Goal: Information Seeking & Learning: Find specific fact

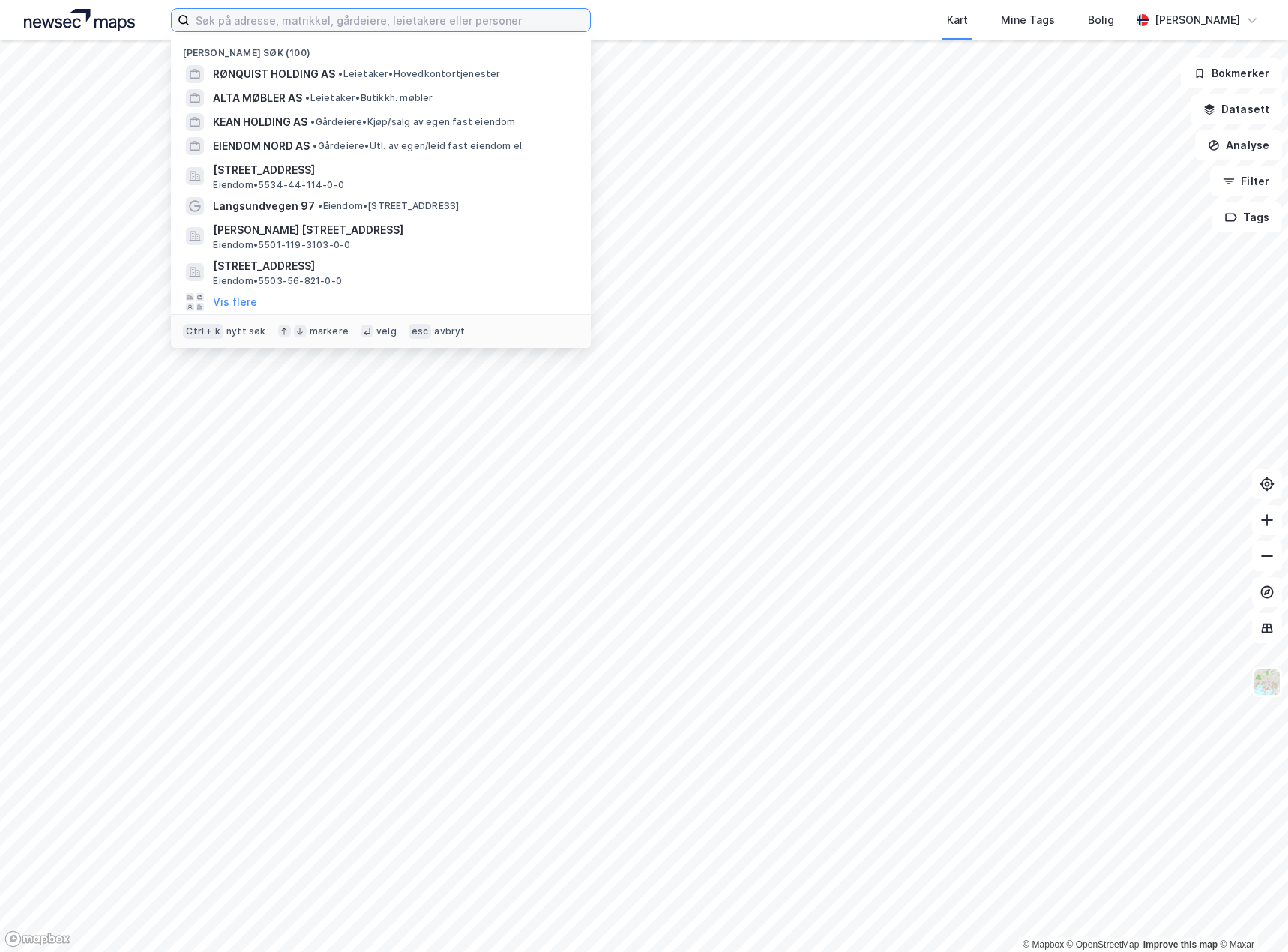
click at [218, 22] on input at bounding box center [390, 20] width 400 height 22
paste input "[PERSON_NAME]"
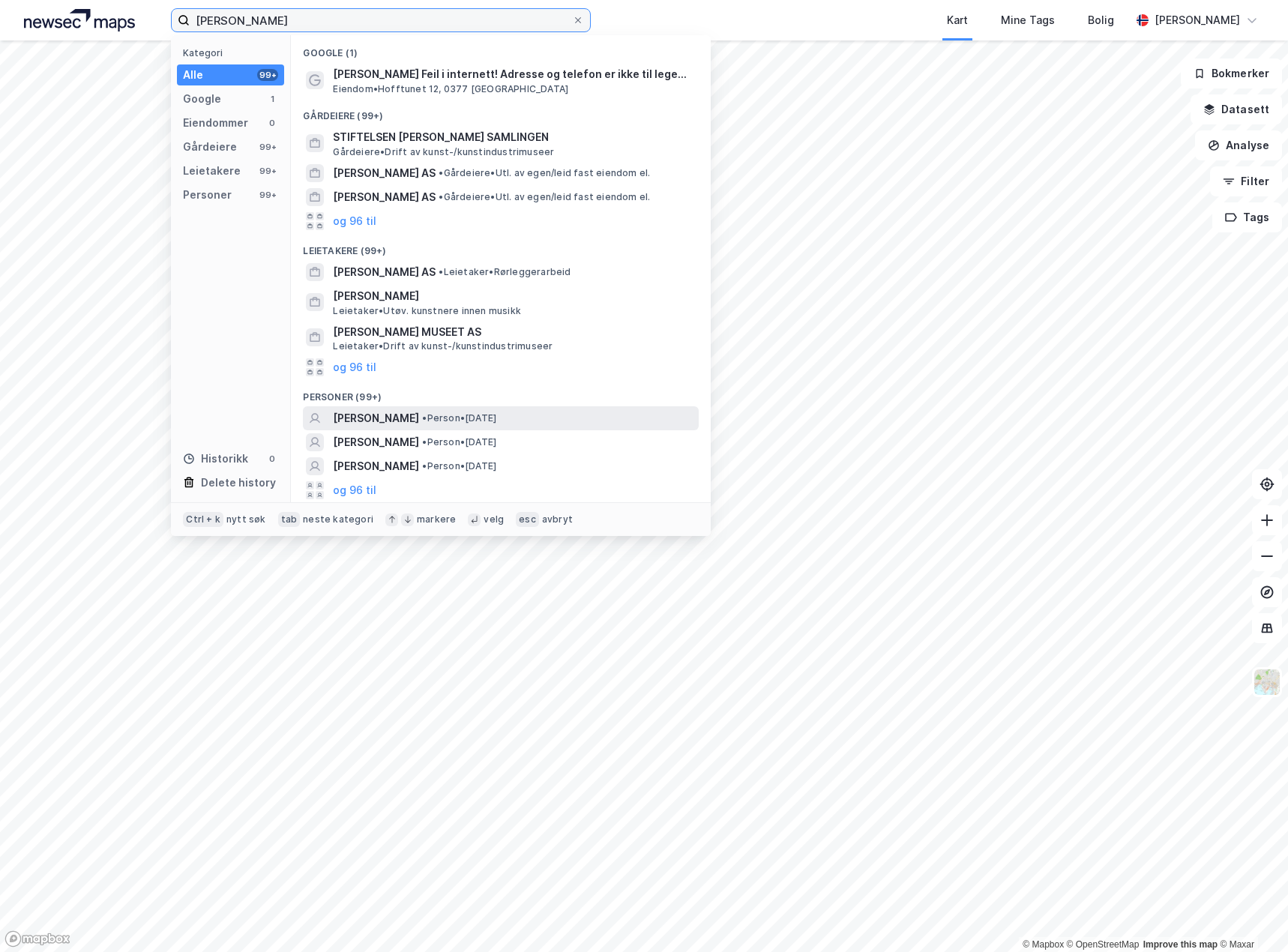
type input "[PERSON_NAME]"
click at [493, 428] on div "[PERSON_NAME] • Person • [DATE]" at bounding box center [514, 418] width 363 height 18
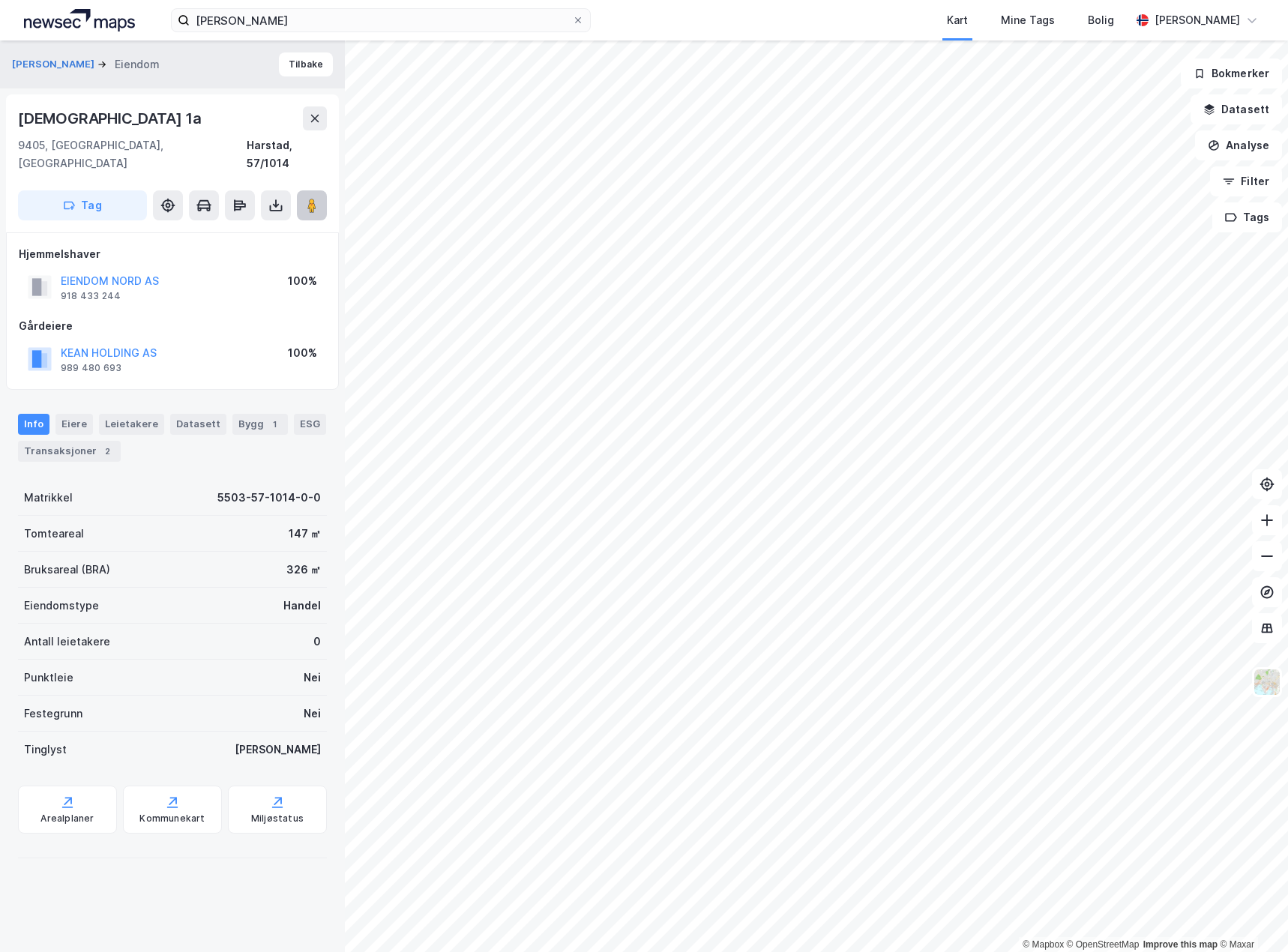
click at [303, 191] on button at bounding box center [312, 206] width 30 height 30
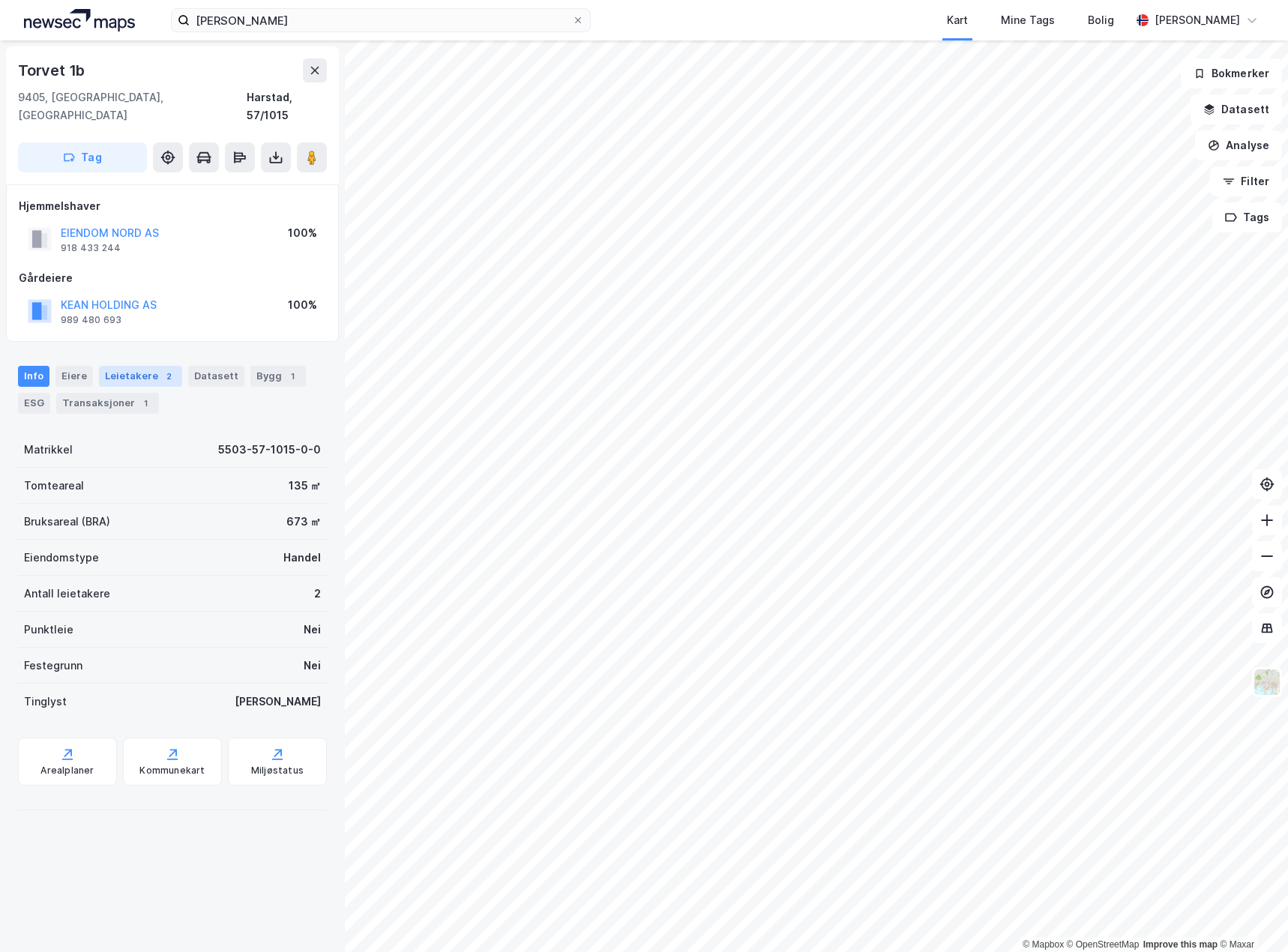
click at [148, 366] on div "Leietakere 2" at bounding box center [140, 376] width 83 height 21
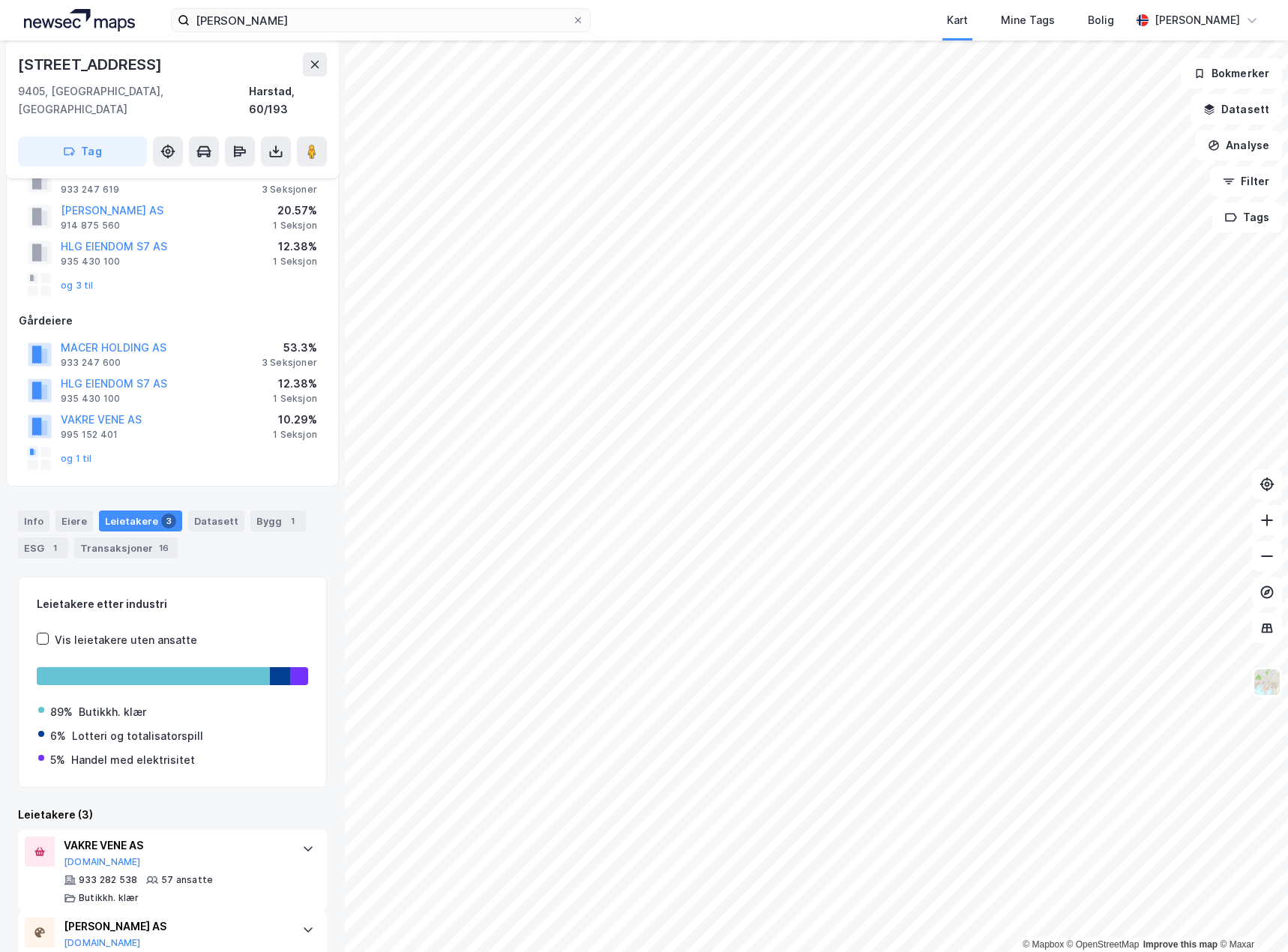
scroll to position [179, 0]
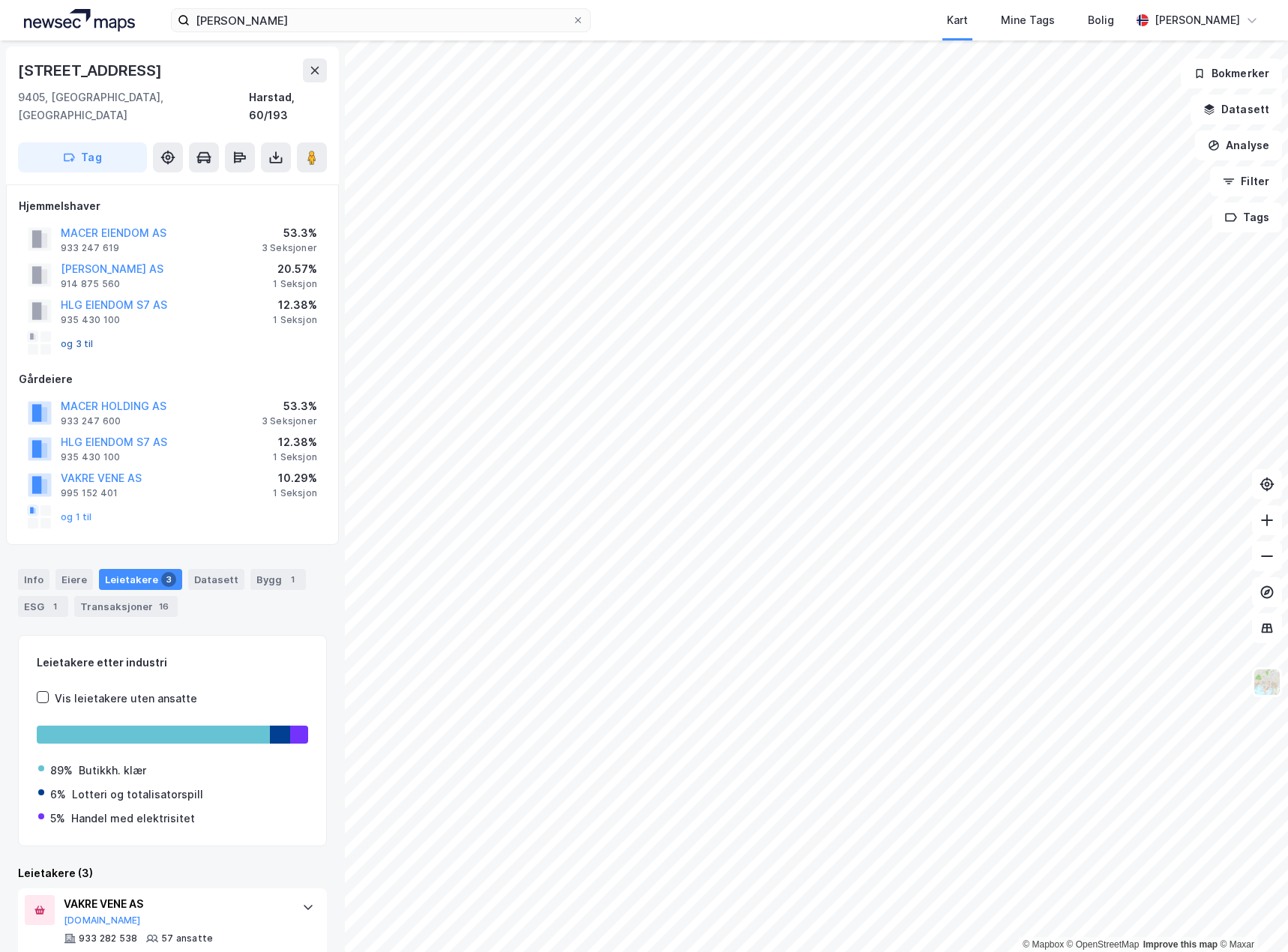
click at [0, 0] on button "og 3 til" at bounding box center [0, 0] width 0 height 0
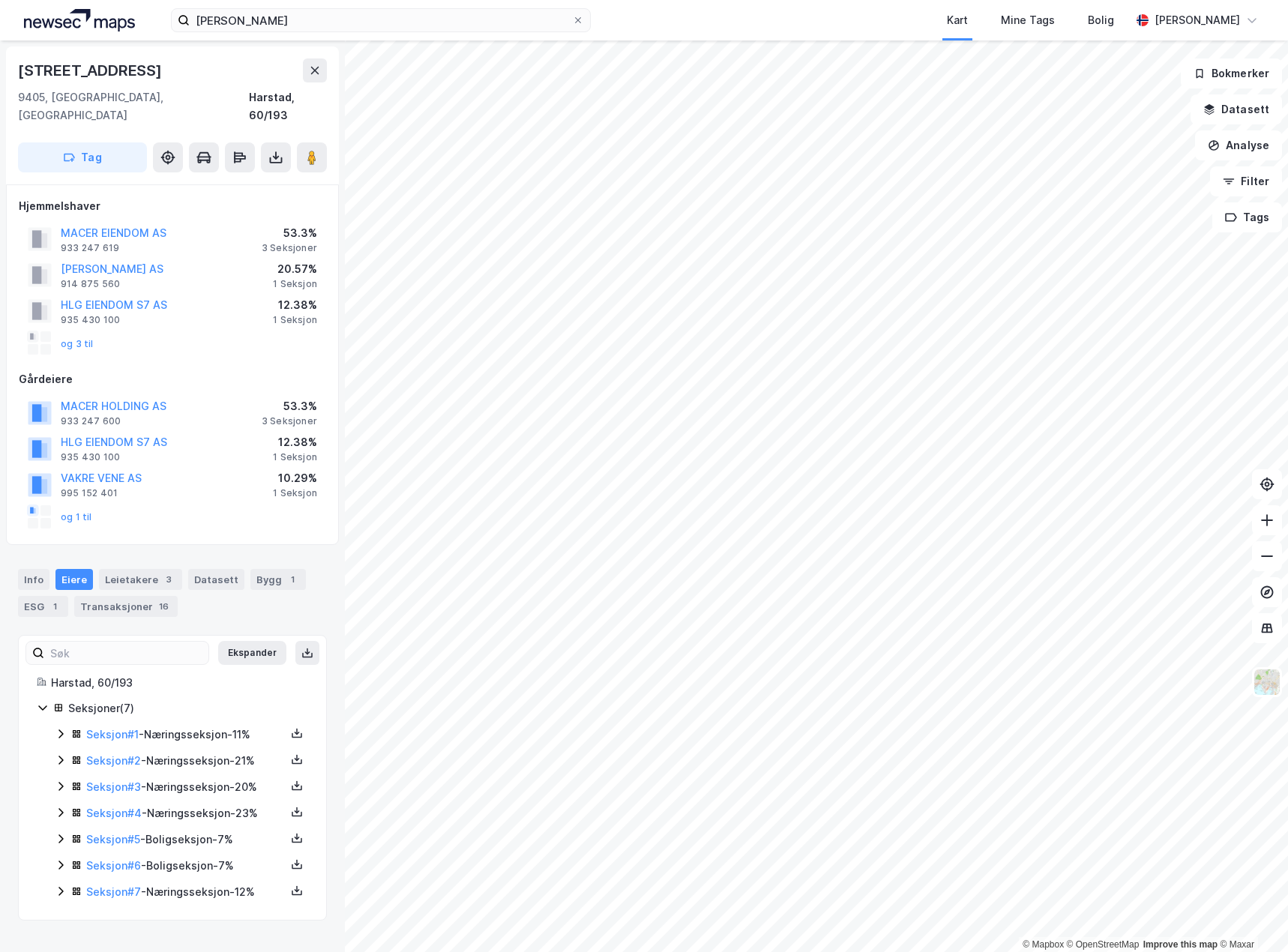
click at [68, 726] on div "Seksjon # 1 - Næringsseksjon - 11%" at bounding box center [181, 735] width 254 height 19
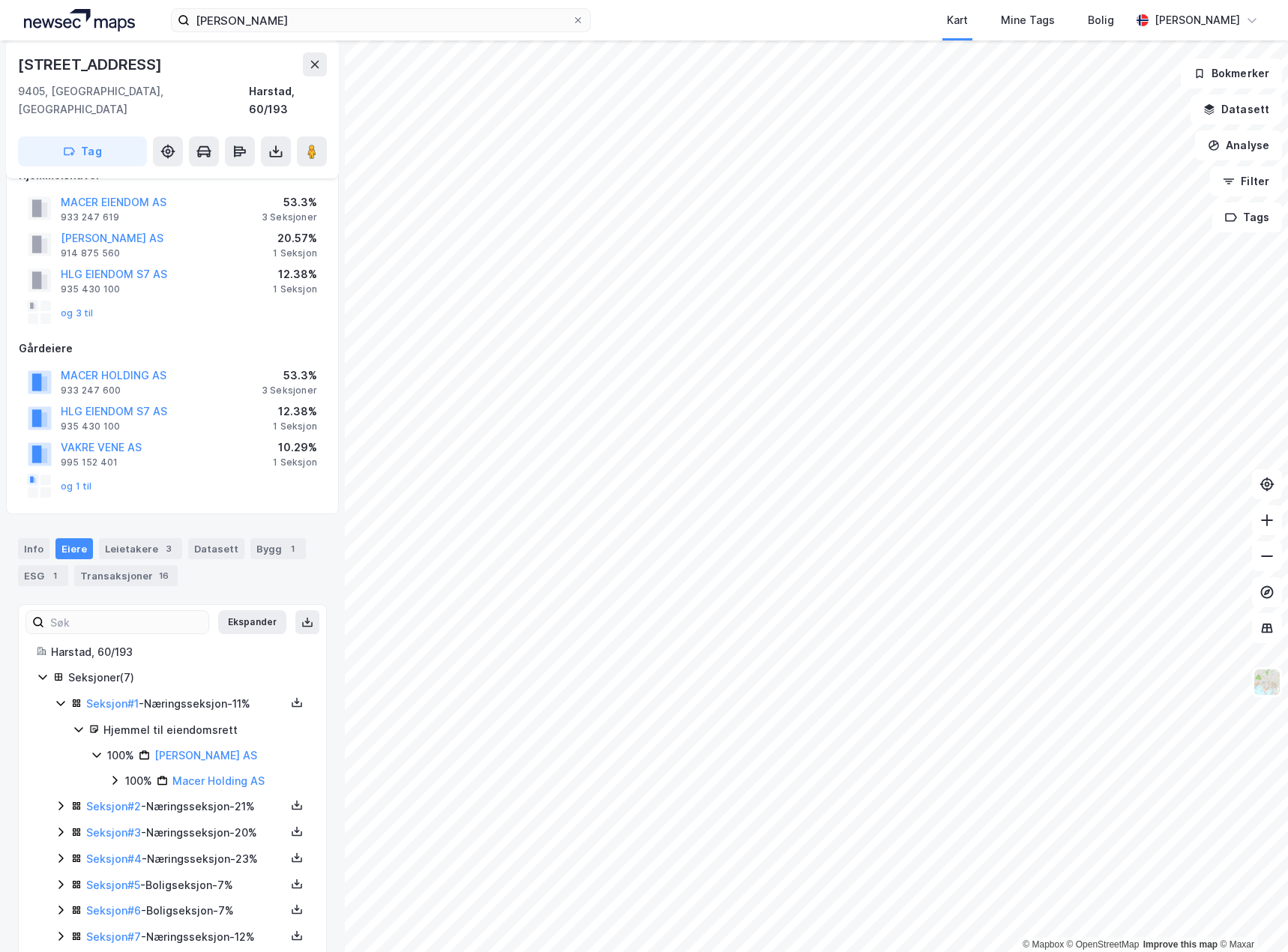
scroll to position [44, 0]
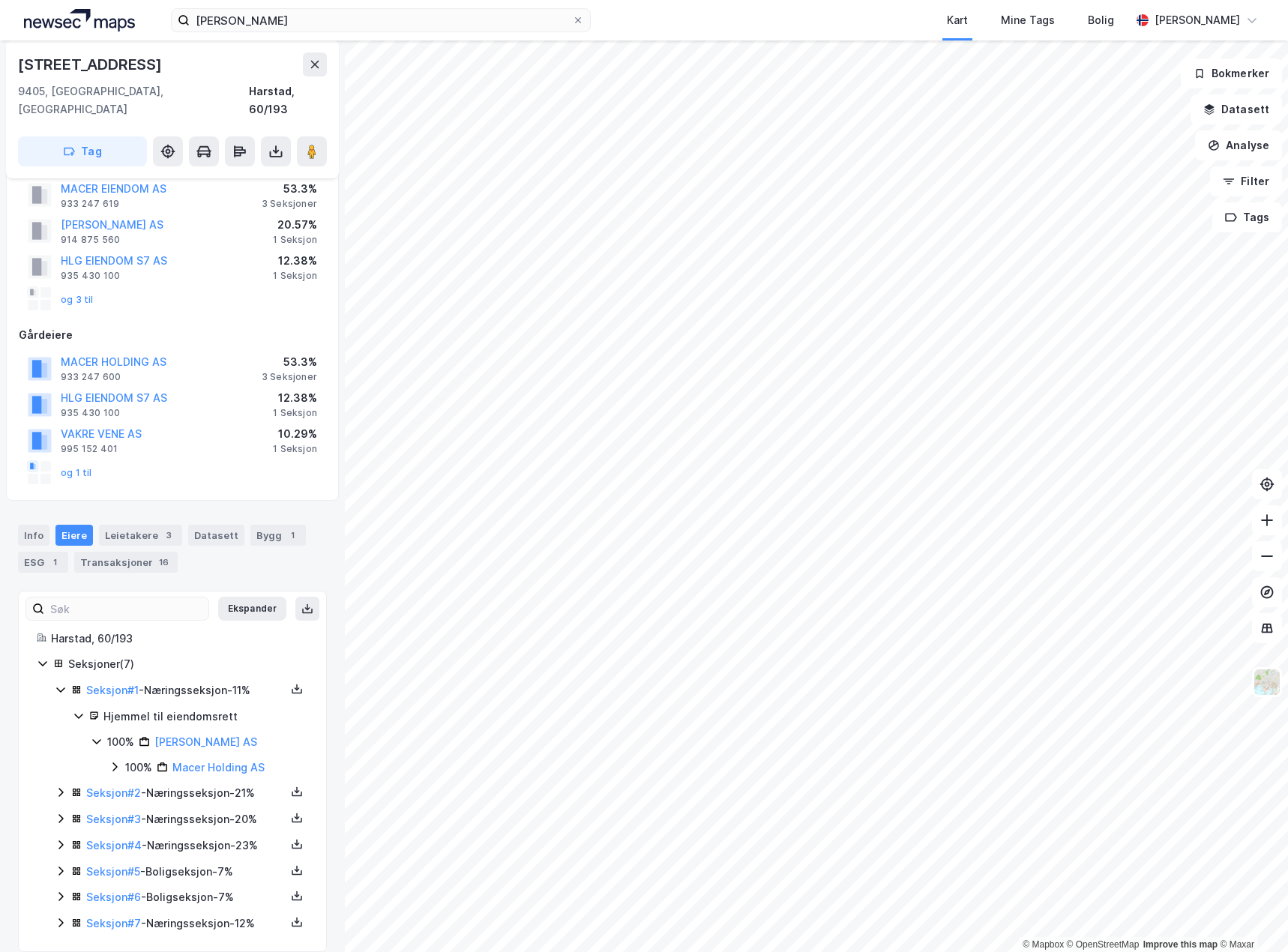
click at [62, 787] on icon at bounding box center [60, 792] width 12 height 12
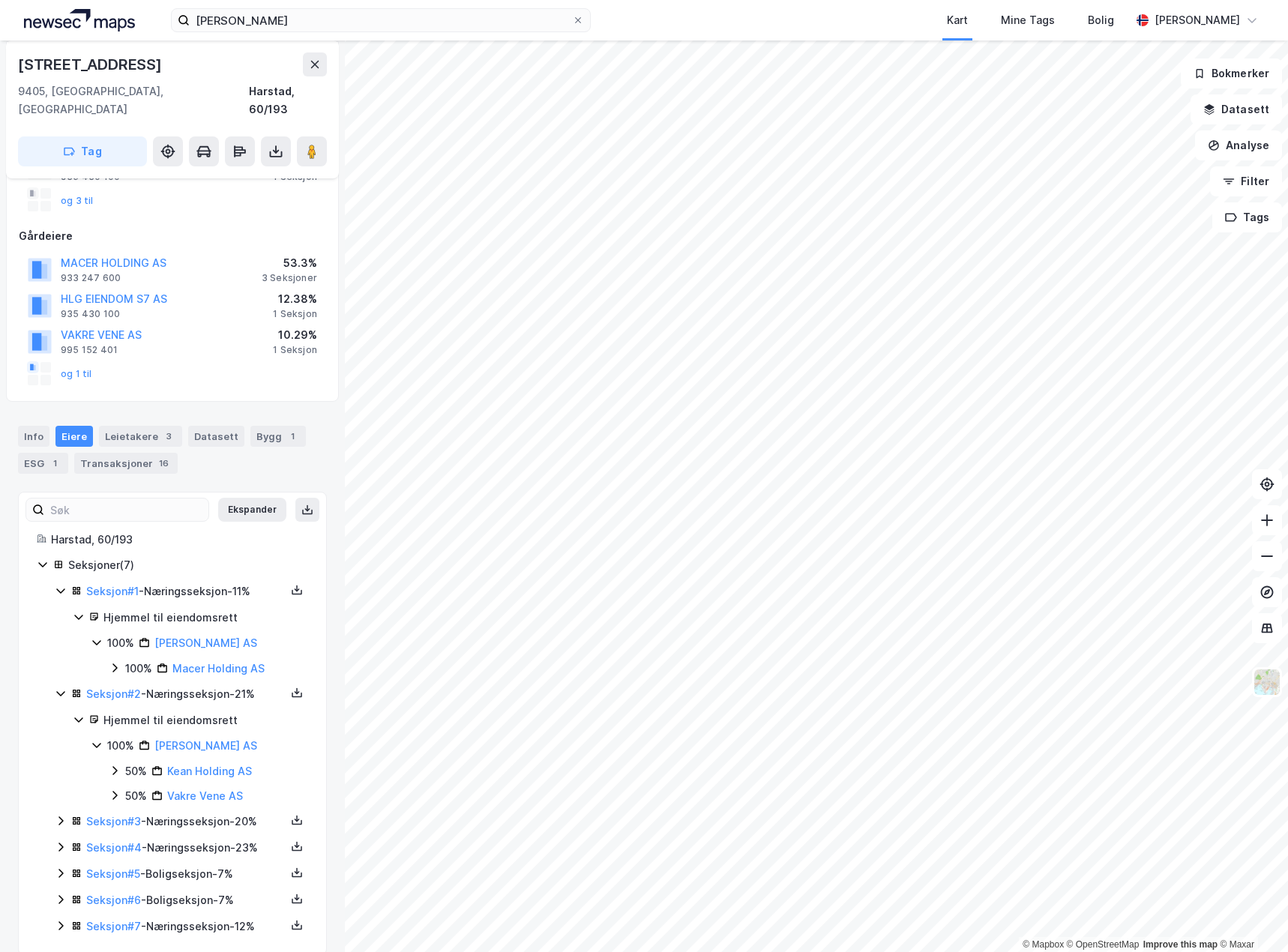
scroll to position [146, 0]
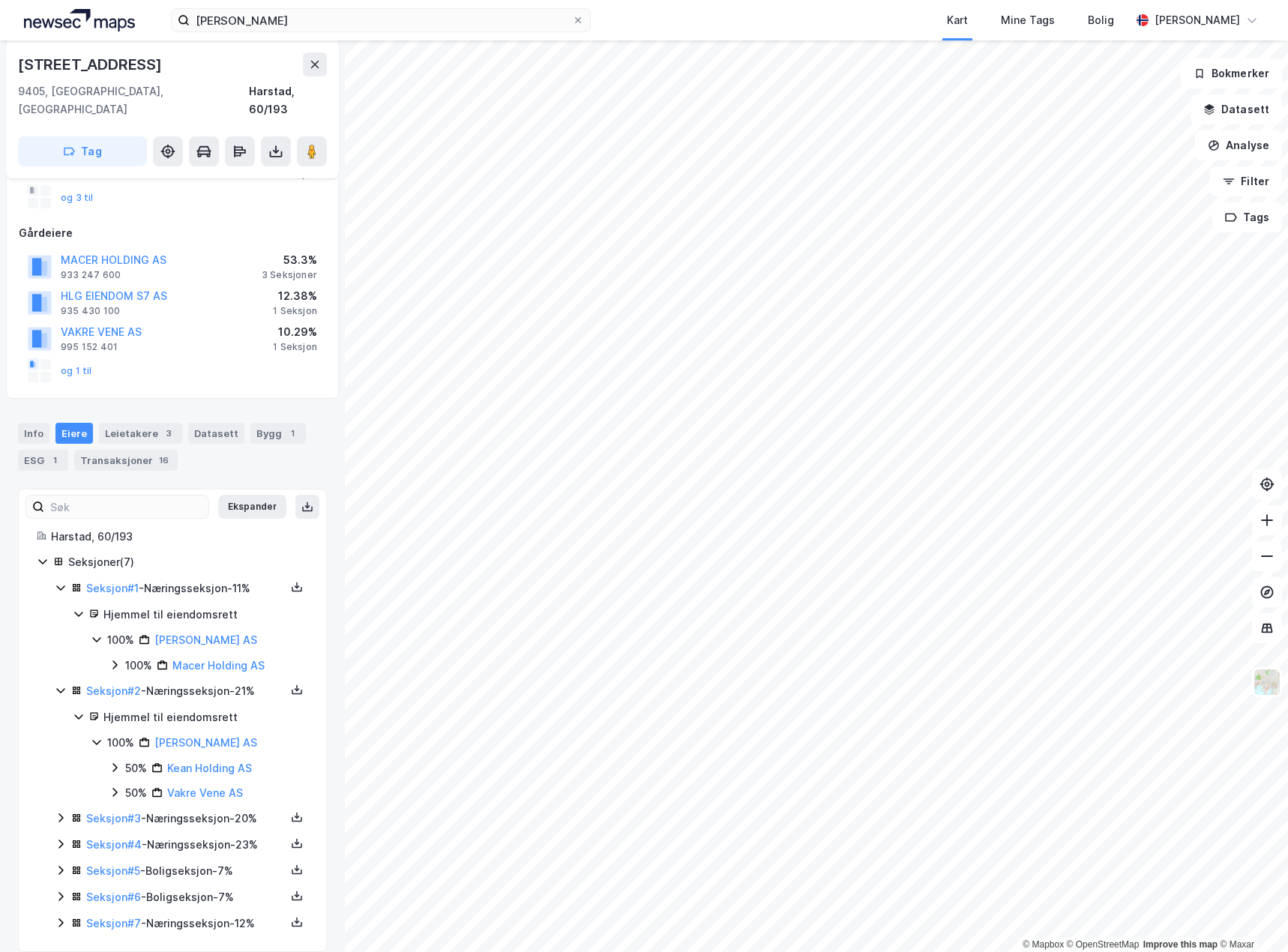
click at [66, 810] on div "Seksjon # 3 - Næringsseksjon - 20%" at bounding box center [181, 819] width 254 height 19
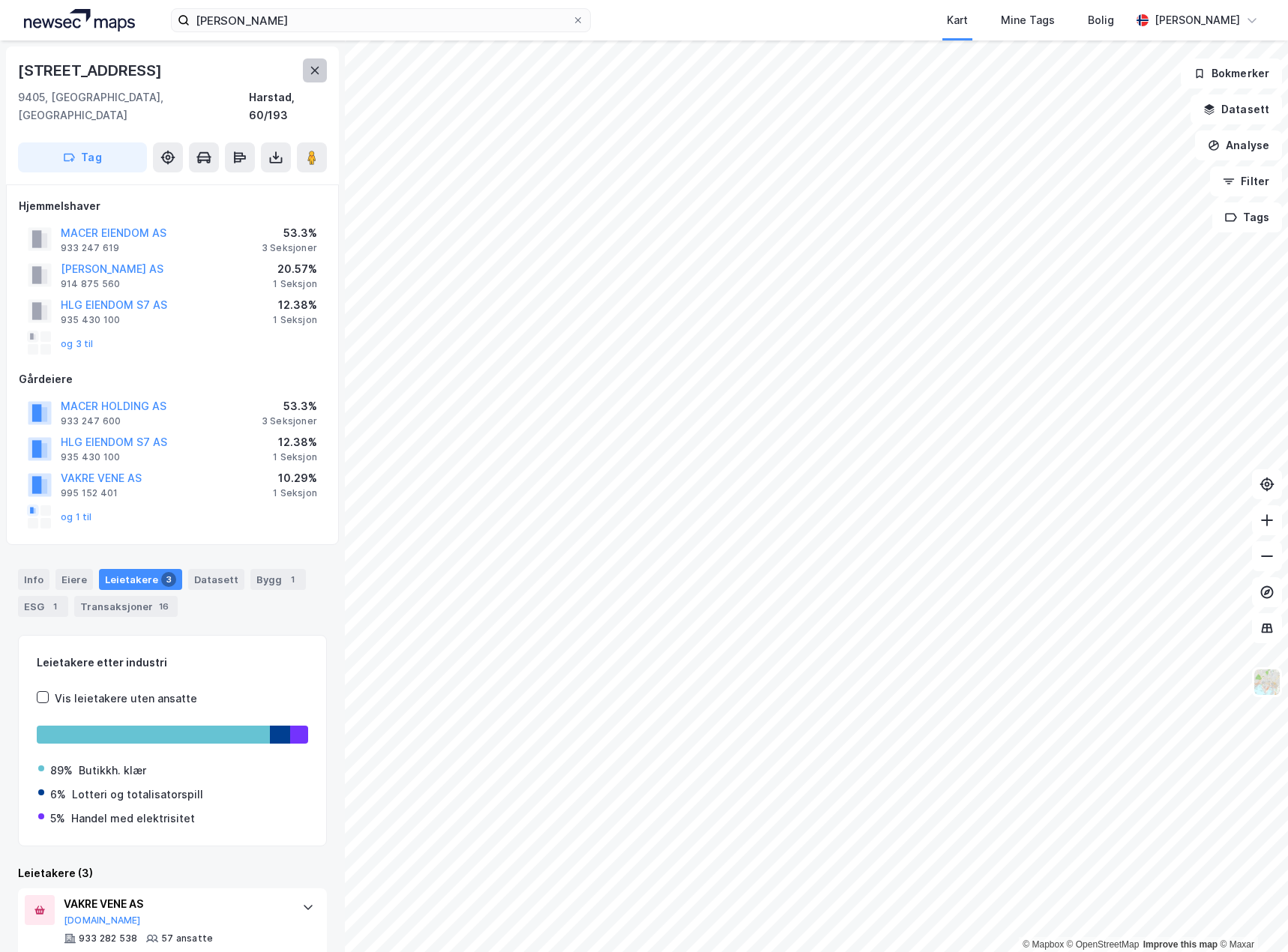
click at [315, 71] on icon at bounding box center [315, 70] width 8 height 7
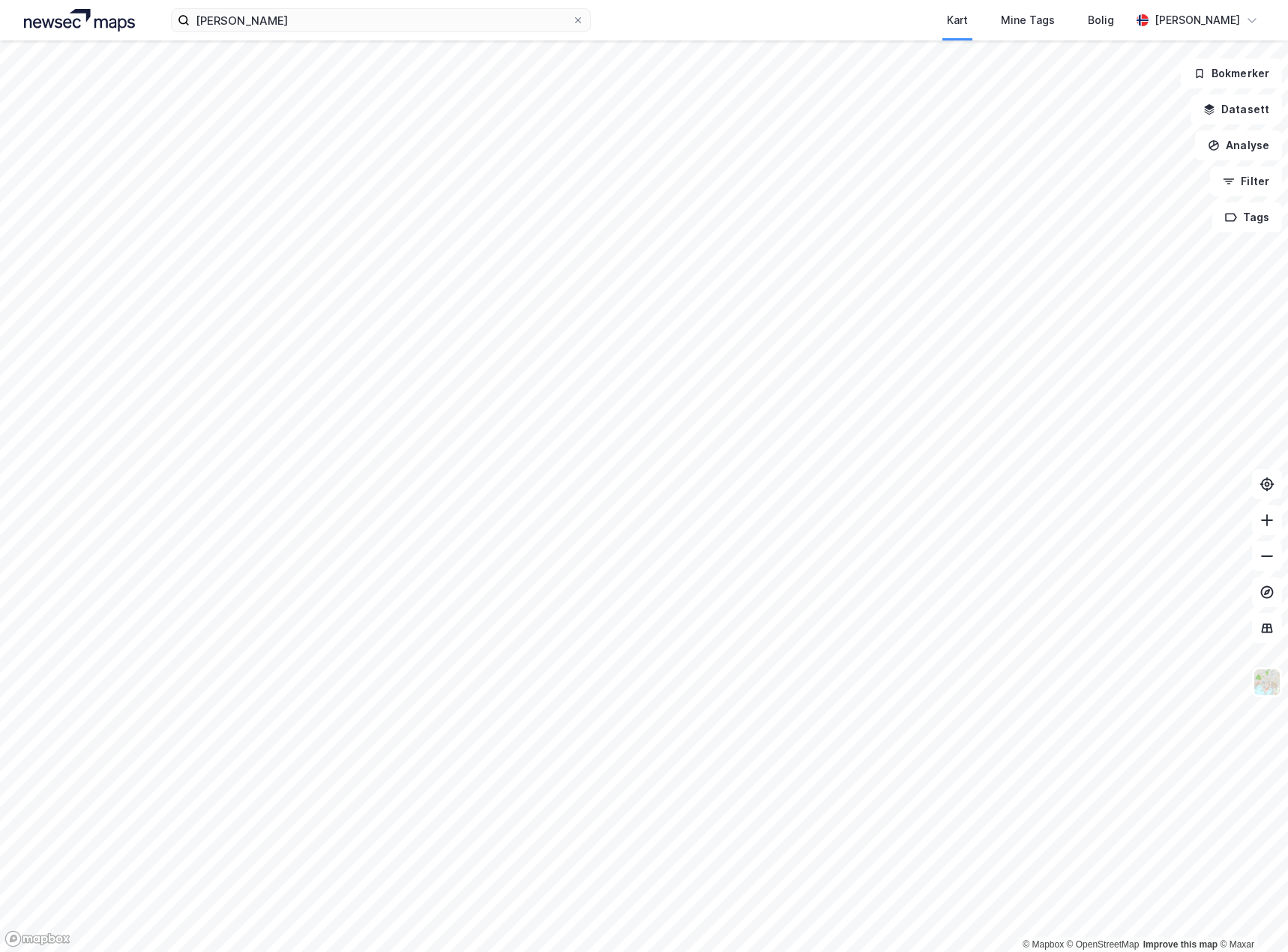
click at [384, 34] on div "[PERSON_NAME] Kart Mine Tags Bolig [PERSON_NAME]" at bounding box center [644, 20] width 1288 height 40
click at [395, 25] on input "[PERSON_NAME]" at bounding box center [381, 20] width 383 height 22
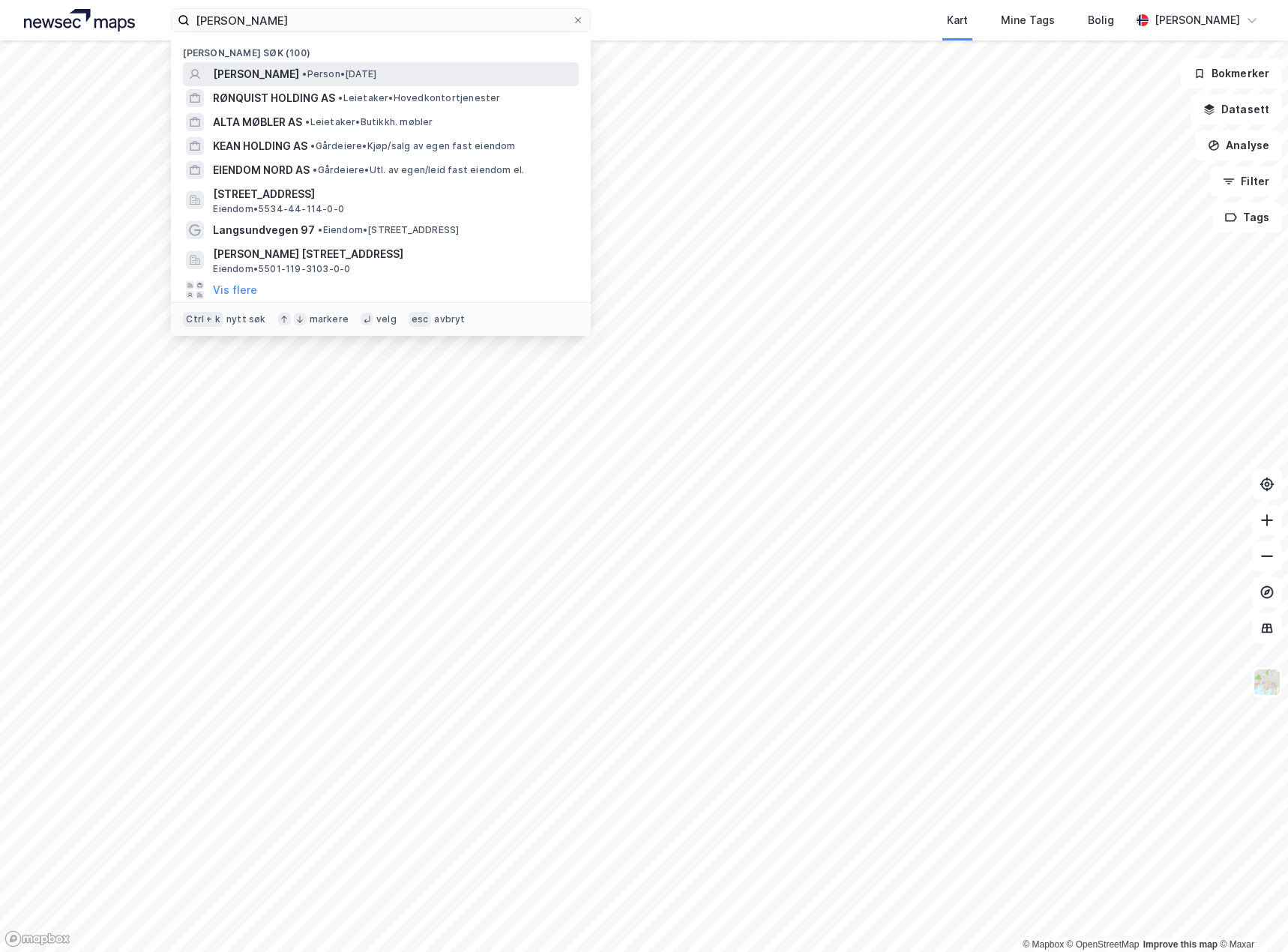
click at [376, 72] on span "• Person • [DATE]" at bounding box center [339, 74] width 74 height 12
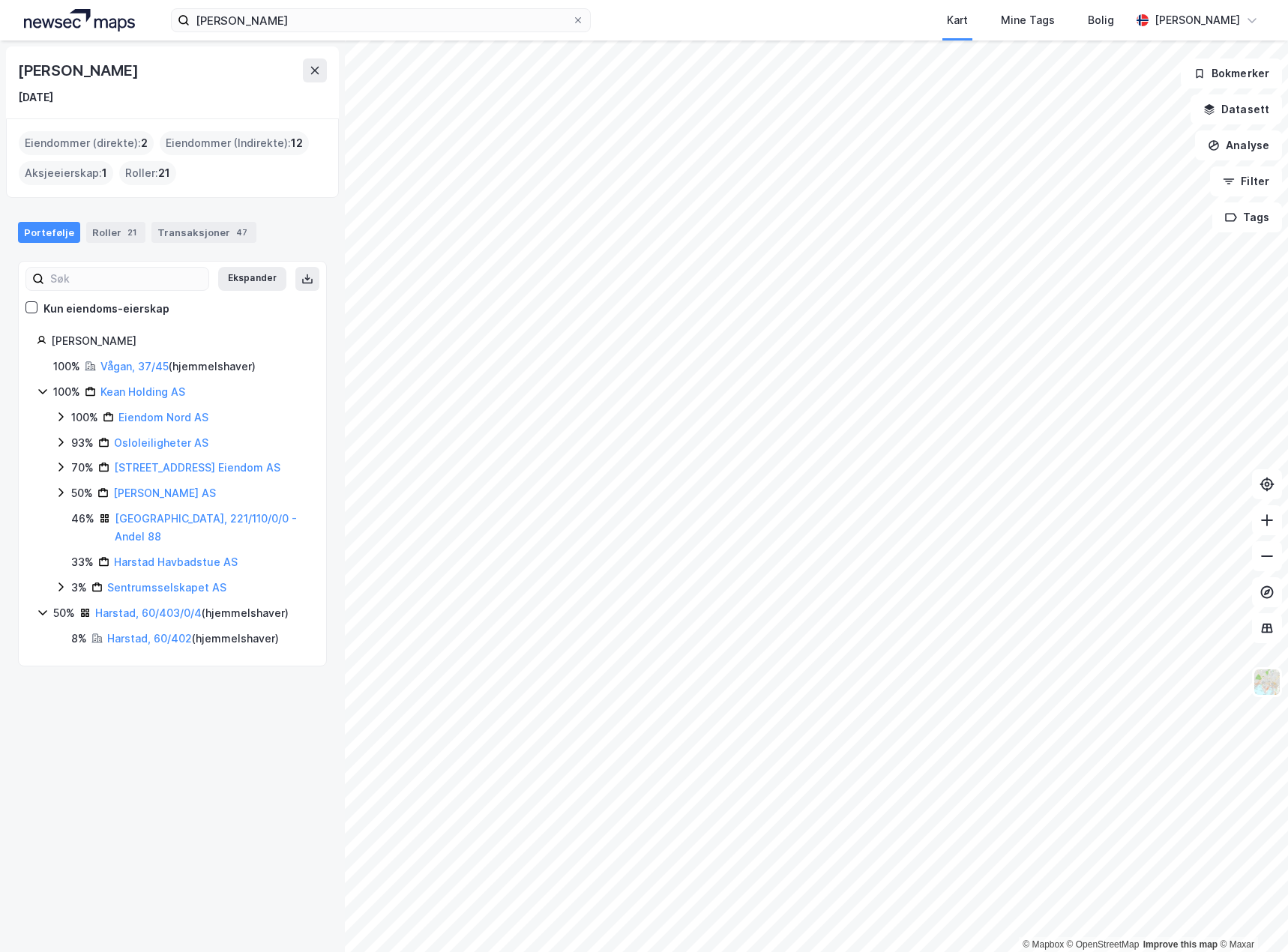
click at [263, 704] on div "[PERSON_NAME] [DATE] Eiendommer (direkte) : 2 Eiendommer (Indirekte) : 12 Aksje…" at bounding box center [172, 496] width 345 height 912
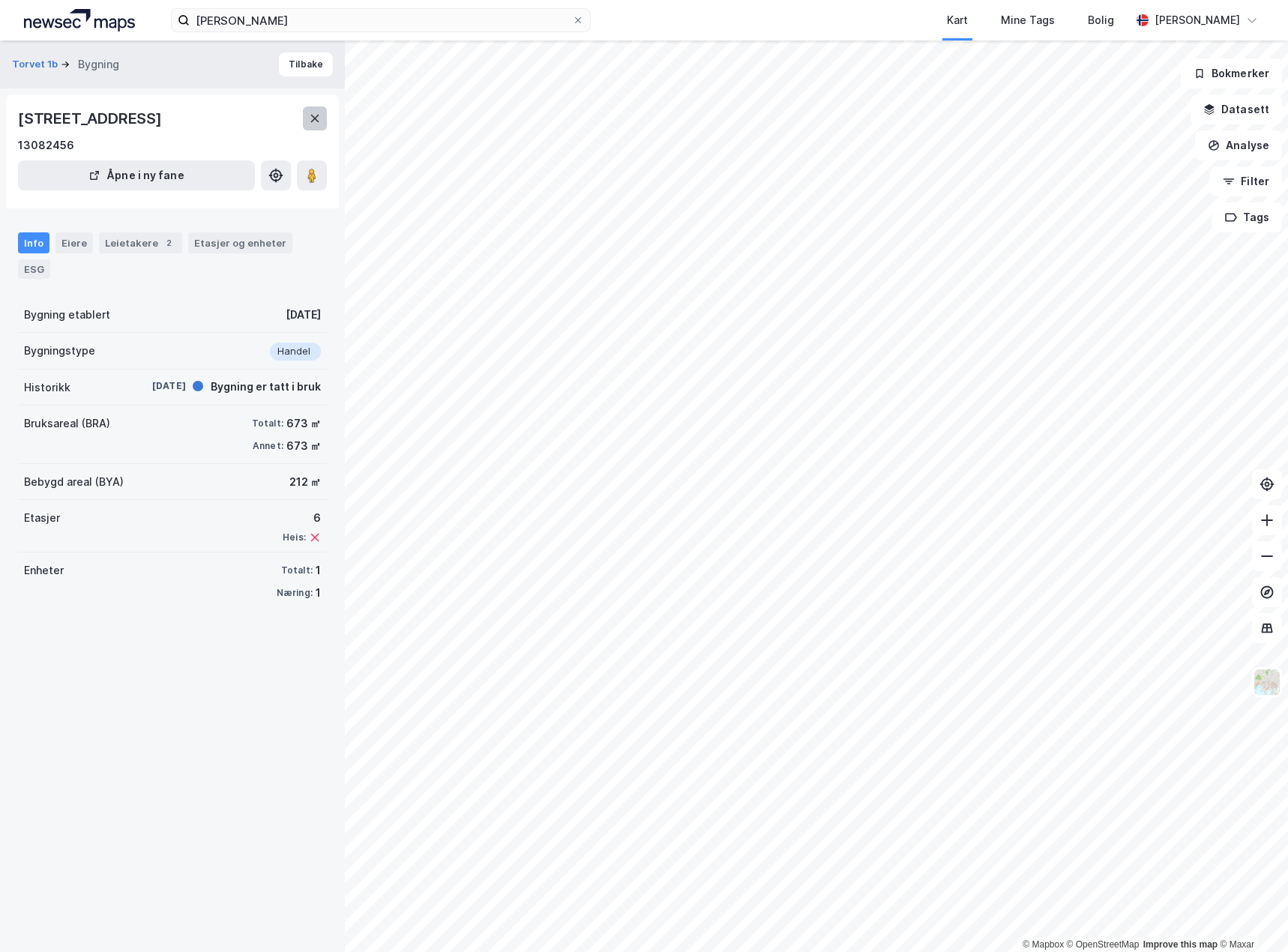
click at [317, 125] on button at bounding box center [315, 119] width 24 height 24
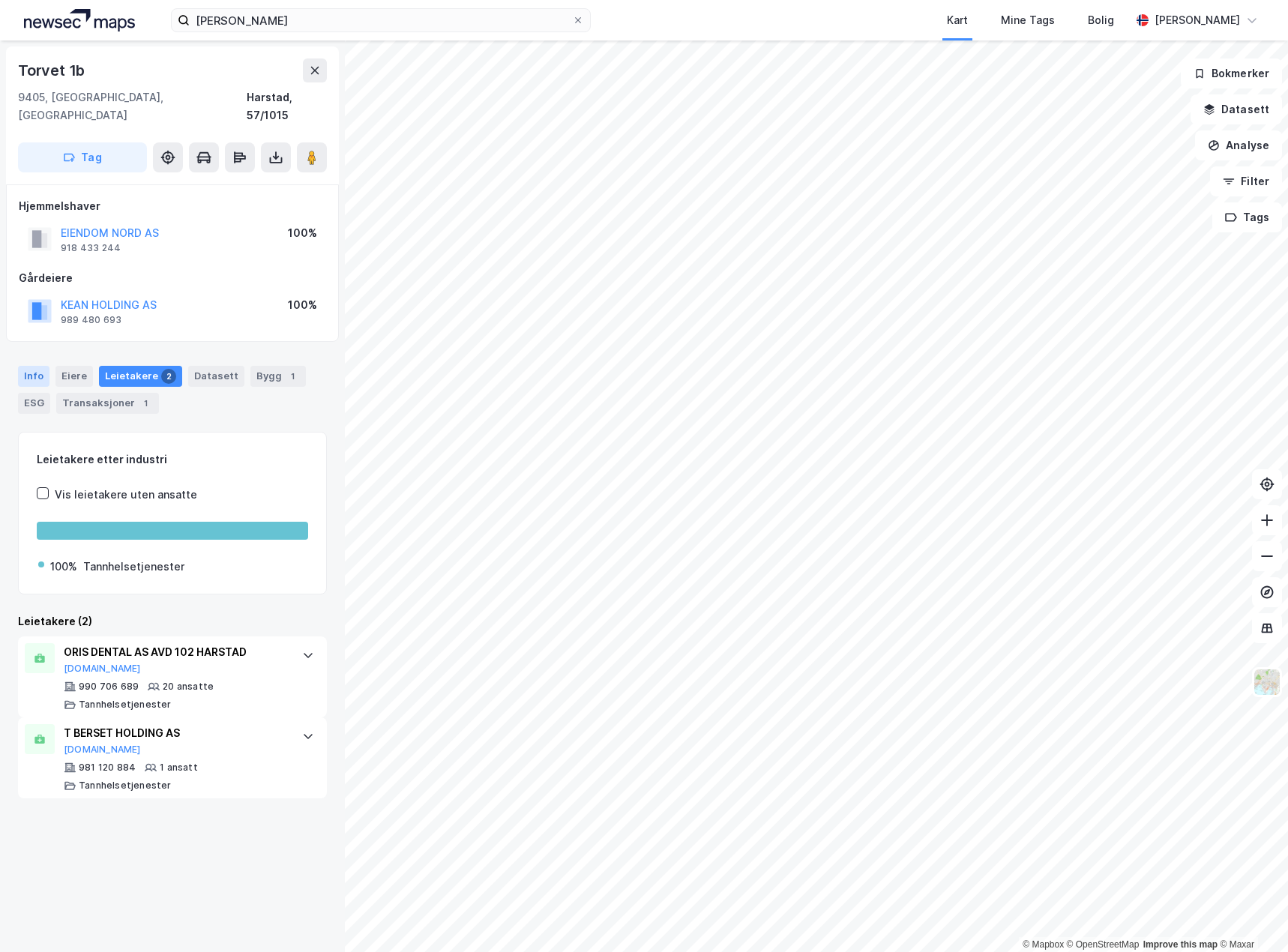
click at [39, 366] on div "Info" at bounding box center [34, 376] width 32 height 21
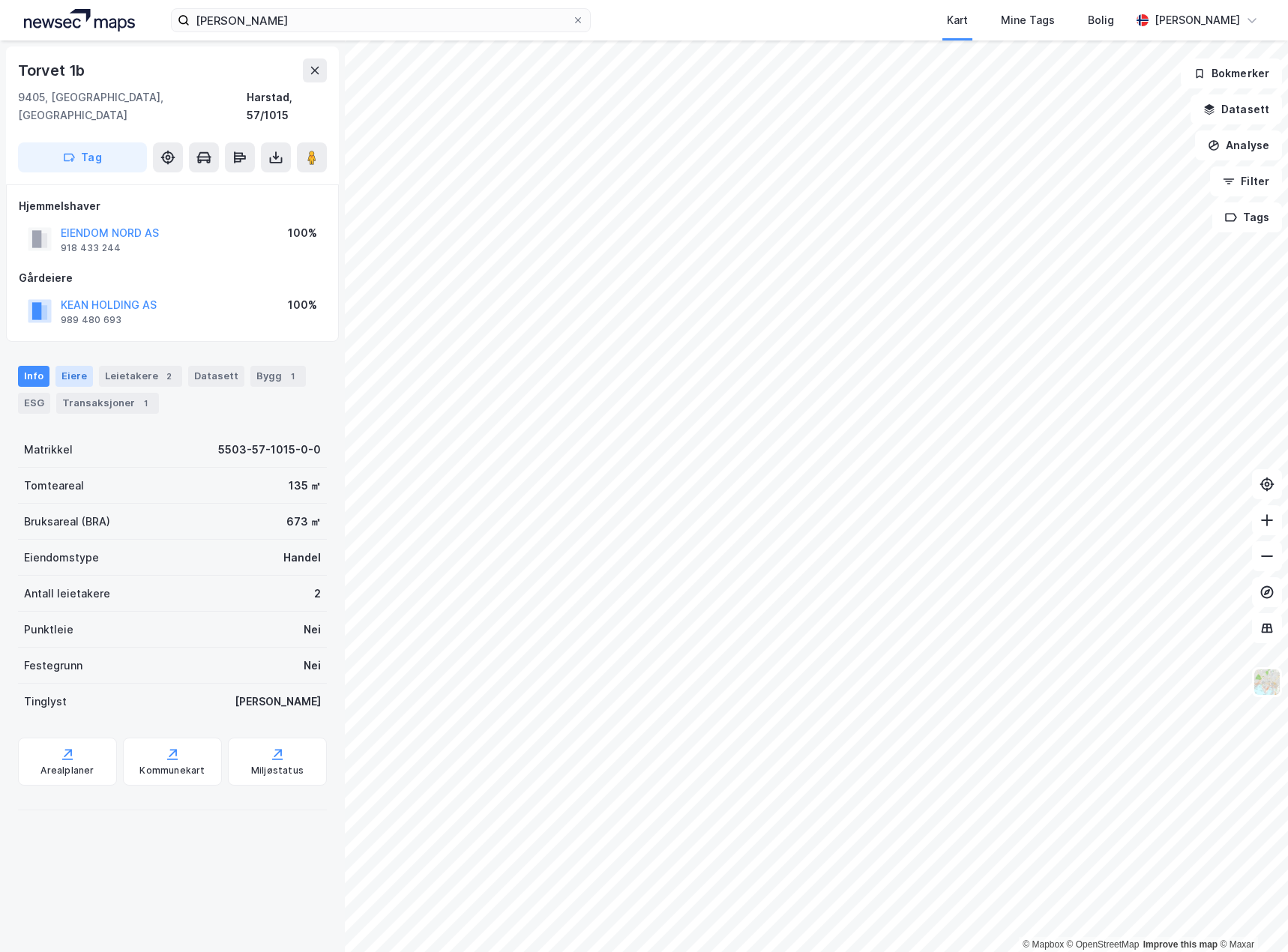
click at [66, 366] on div "Eiere" at bounding box center [74, 376] width 37 height 21
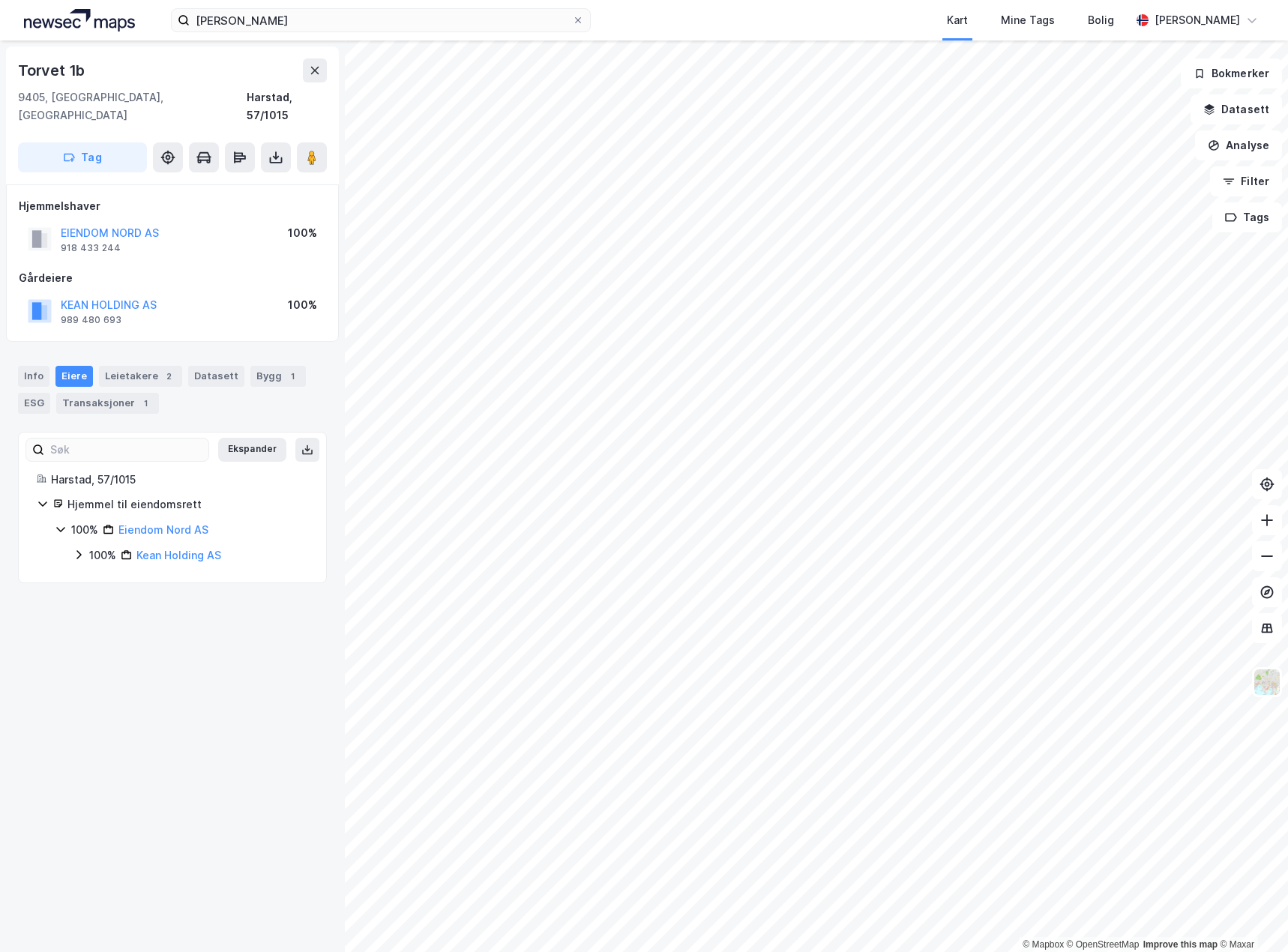
click at [121, 569] on div "Torvet 1b 9405, [GEOGRAPHIC_DATA], [GEOGRAPHIC_DATA] [GEOGRAPHIC_DATA], 57/1015…" at bounding box center [172, 496] width 345 height 912
drag, startPoint x: 323, startPoint y: 137, endPoint x: 335, endPoint y: 153, distance: 20.0
click at [323, 142] on button at bounding box center [312, 157] width 30 height 30
click at [184, 703] on div "Torvet 1b 9405, [GEOGRAPHIC_DATA], [GEOGRAPHIC_DATA] [GEOGRAPHIC_DATA], 57/1015…" at bounding box center [172, 496] width 345 height 912
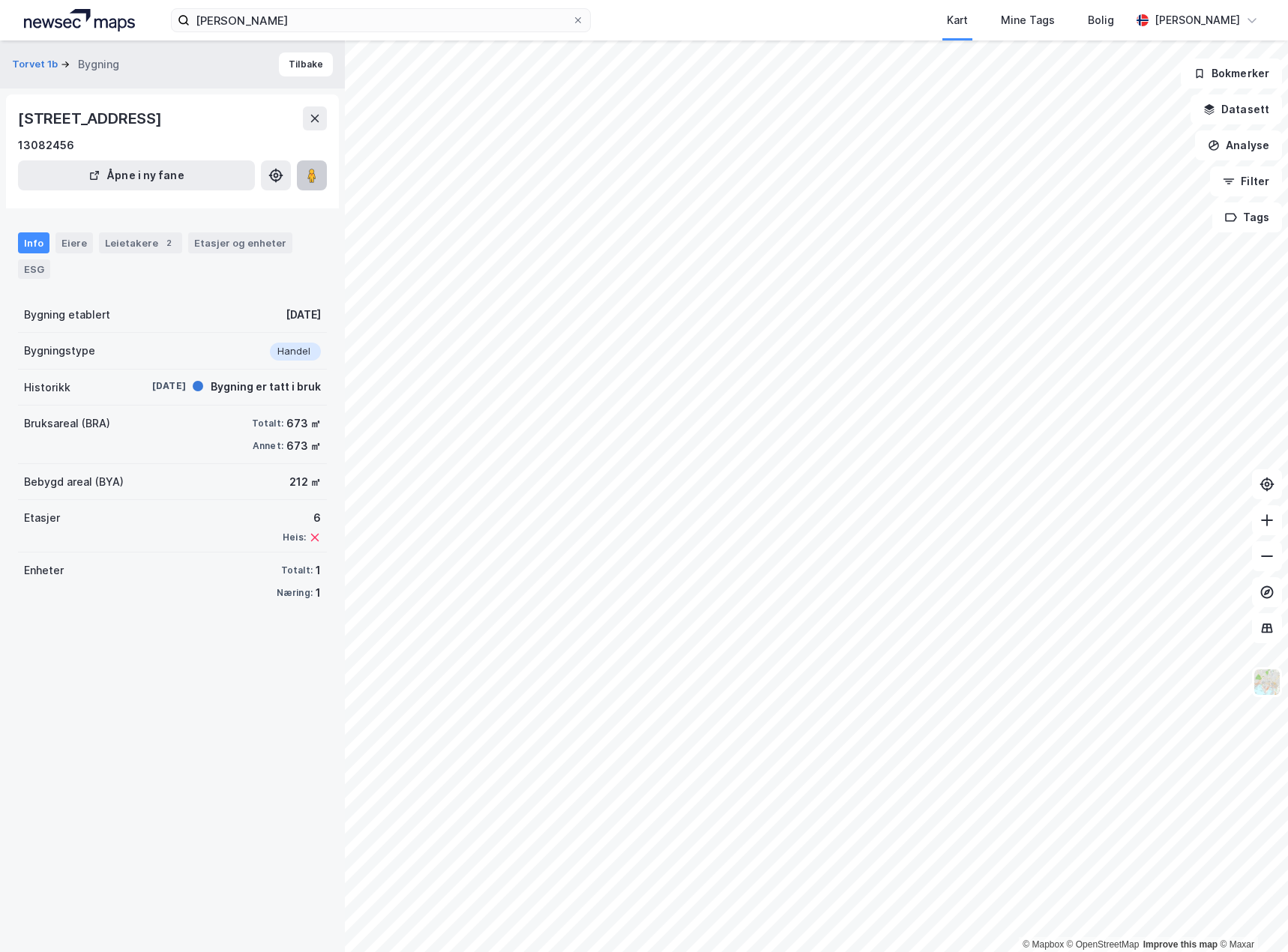
click at [312, 172] on image at bounding box center [312, 175] width 9 height 15
click at [136, 75] on div "Torvet 1b Bygning Tilbake" at bounding box center [172, 64] width 345 height 48
click at [635, 8] on div "[PERSON_NAME] Kart Mine Tags Bolig [PERSON_NAME]" at bounding box center [644, 20] width 1288 height 40
click at [72, 693] on div "Torvet 1b Bygning Tilbake Torvet 1B, [GEOGRAPHIC_DATA] Åpne i ny fane Info Eier…" at bounding box center [172, 496] width 345 height 912
